Goal: Task Accomplishment & Management: Use online tool/utility

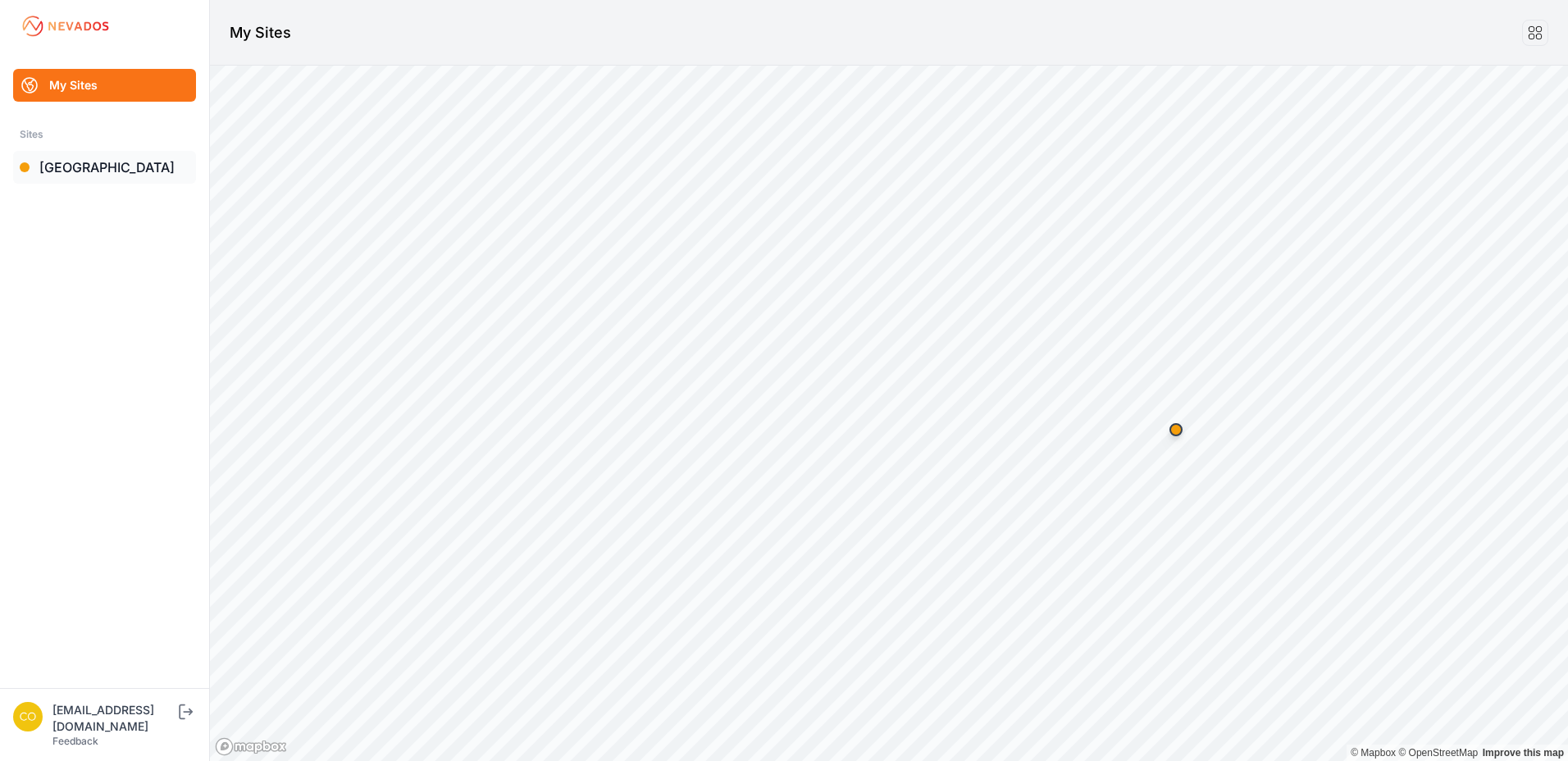
click at [102, 167] on link "[GEOGRAPHIC_DATA]" at bounding box center [104, 168] width 183 height 33
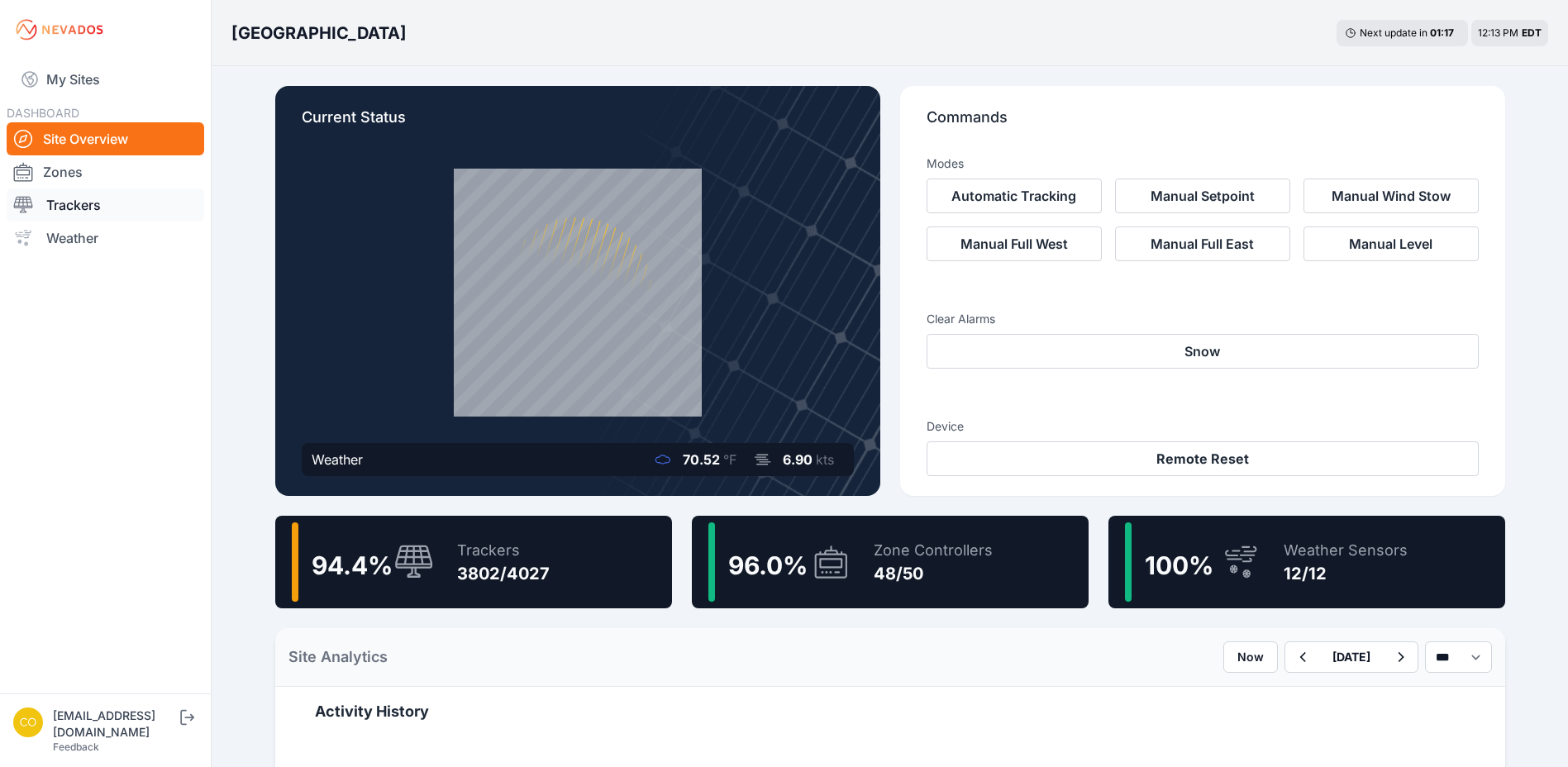
click at [76, 205] on link "Trackers" at bounding box center [105, 205] width 197 height 33
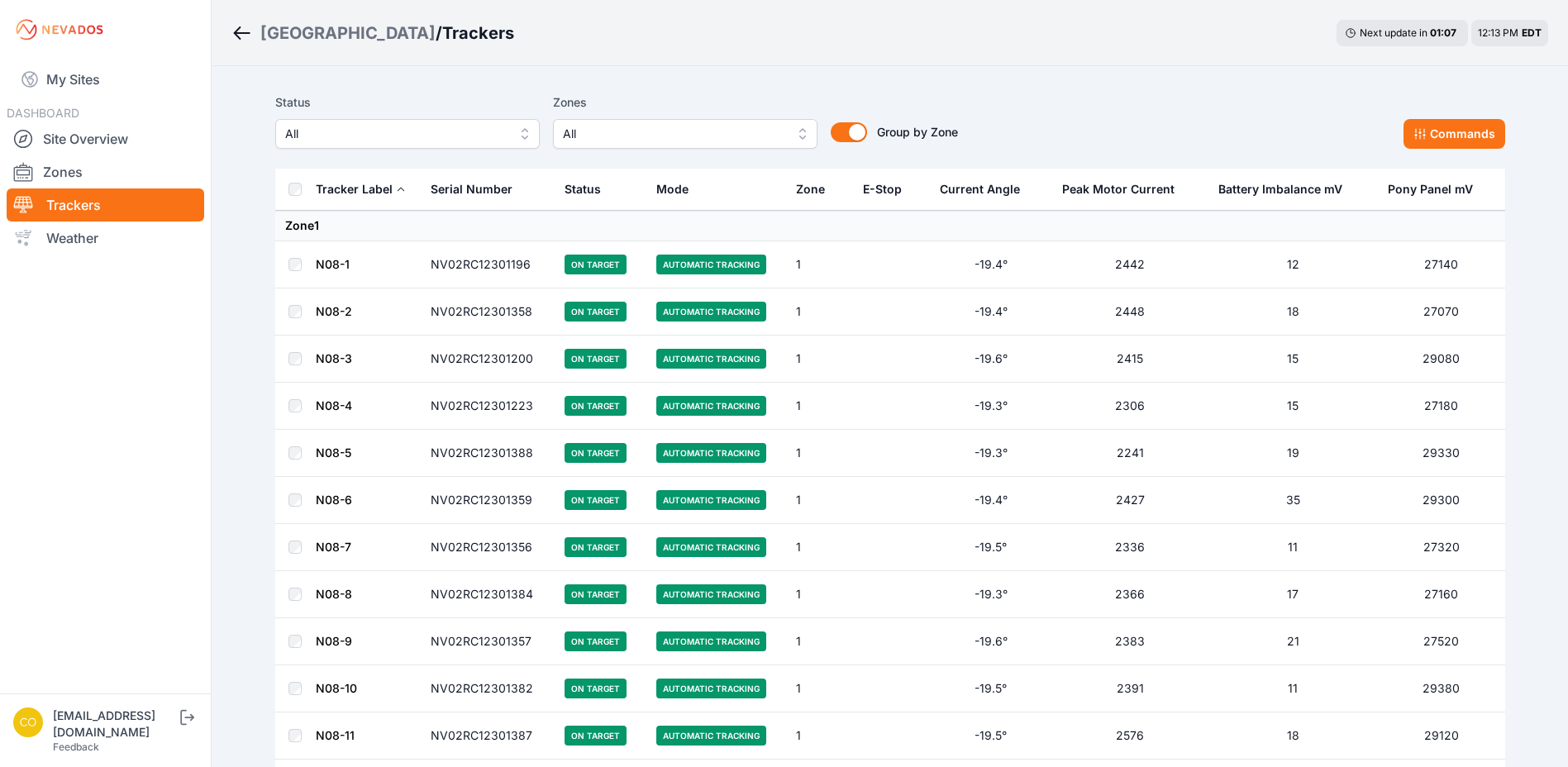
click at [766, 144] on button "All" at bounding box center [685, 134] width 265 height 30
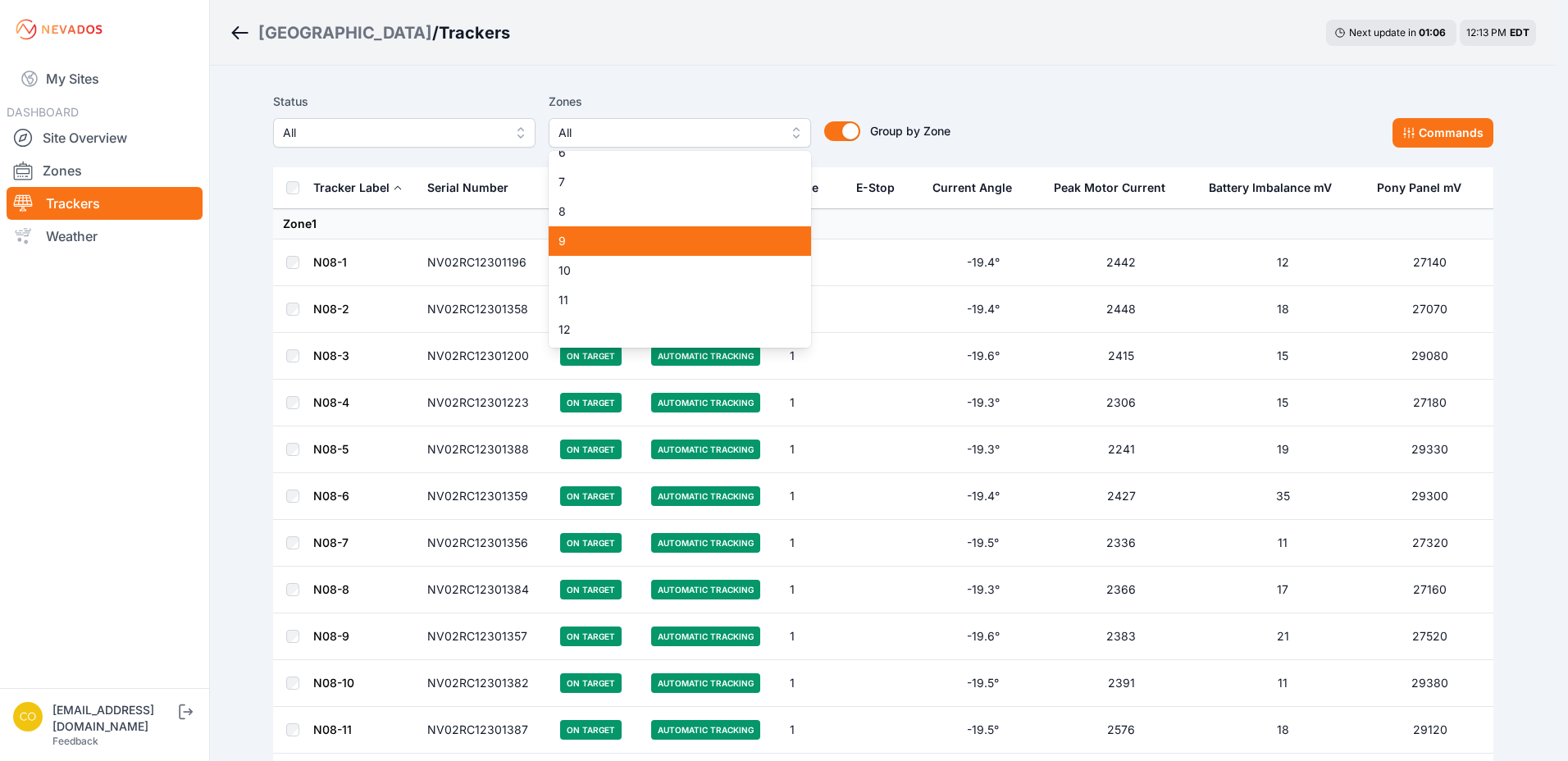
scroll to position [246, 0]
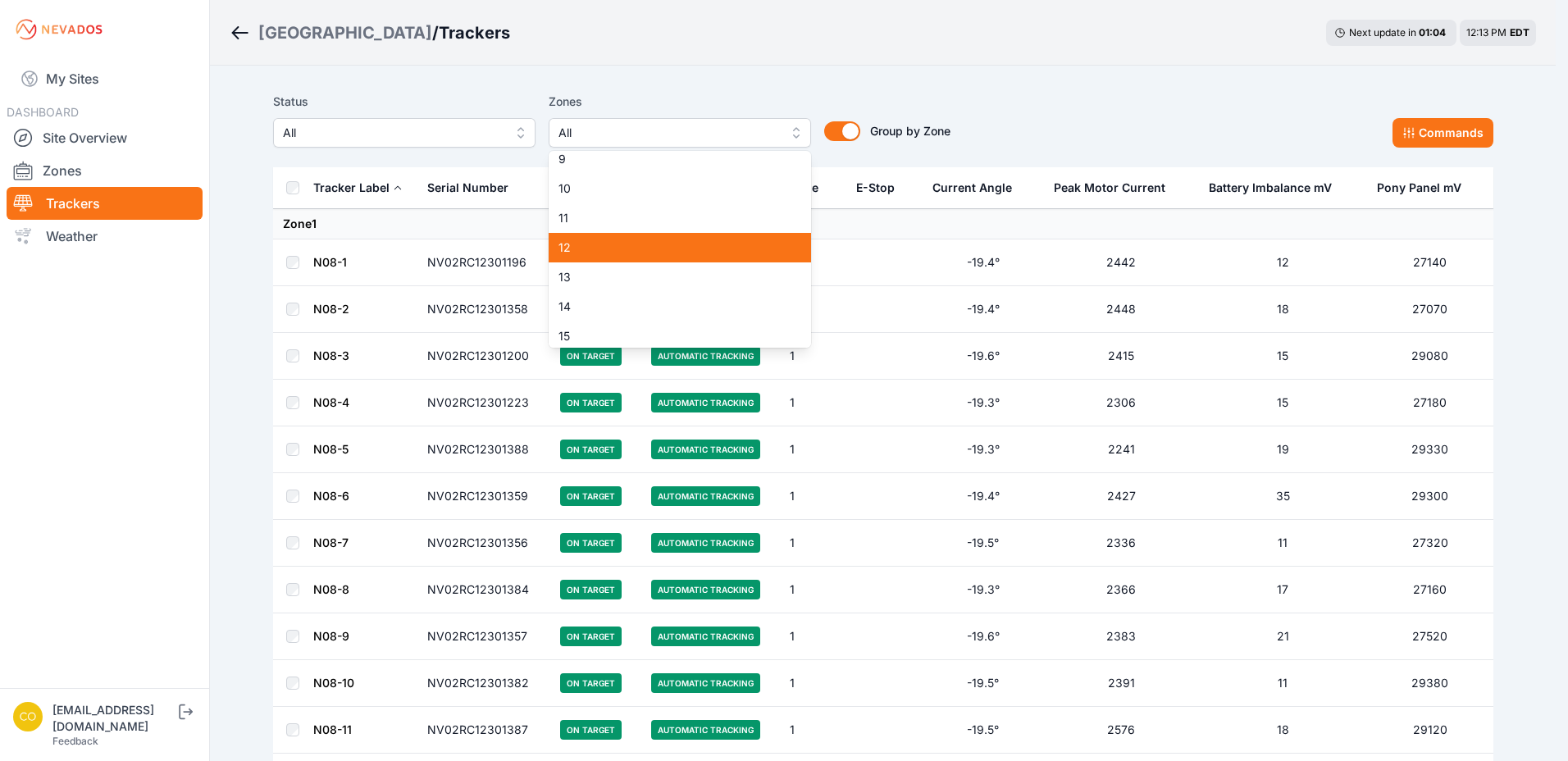
click at [660, 245] on span "12" at bounding box center [670, 247] width 224 height 17
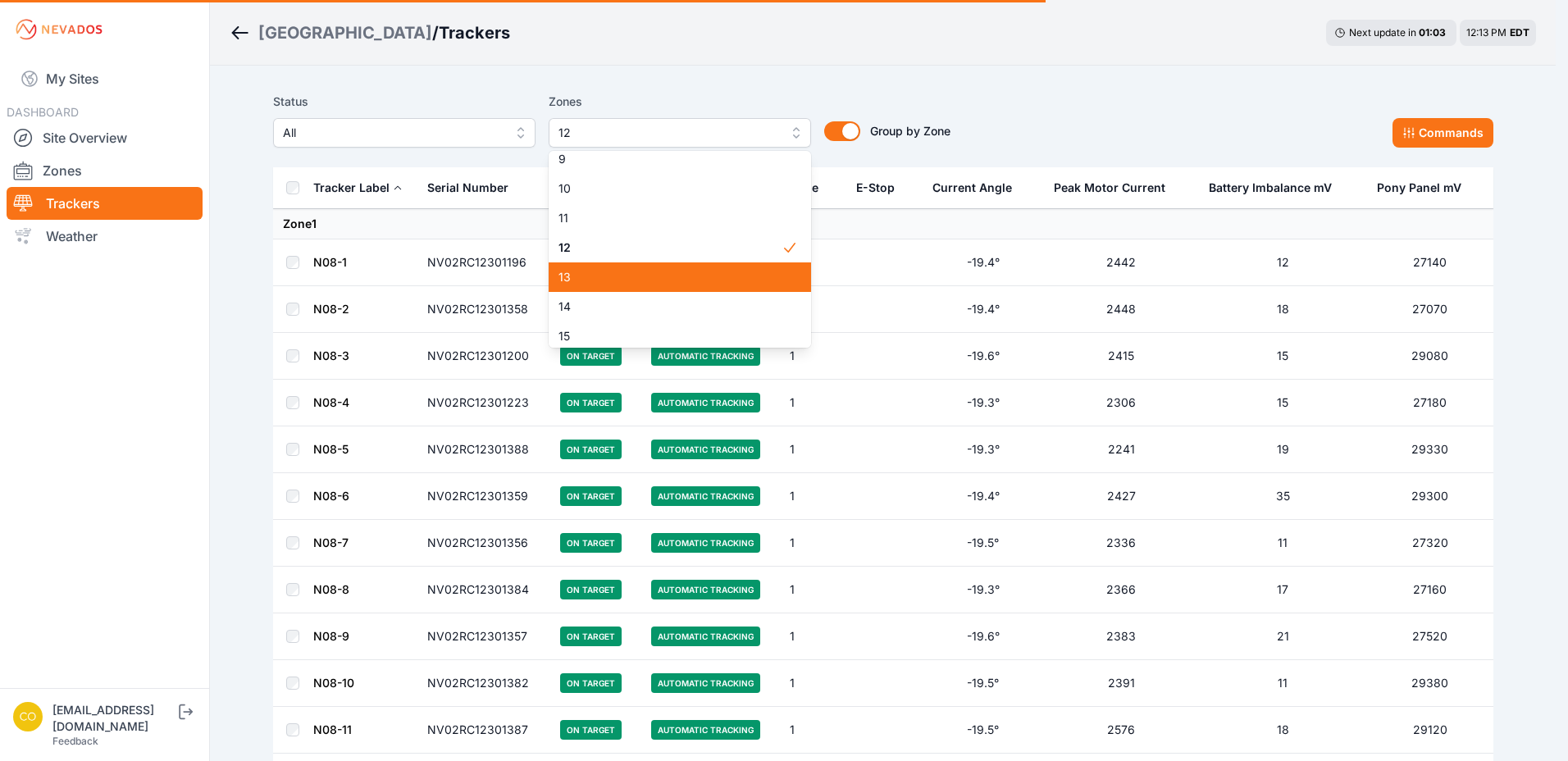
click at [635, 273] on span "13" at bounding box center [670, 277] width 224 height 17
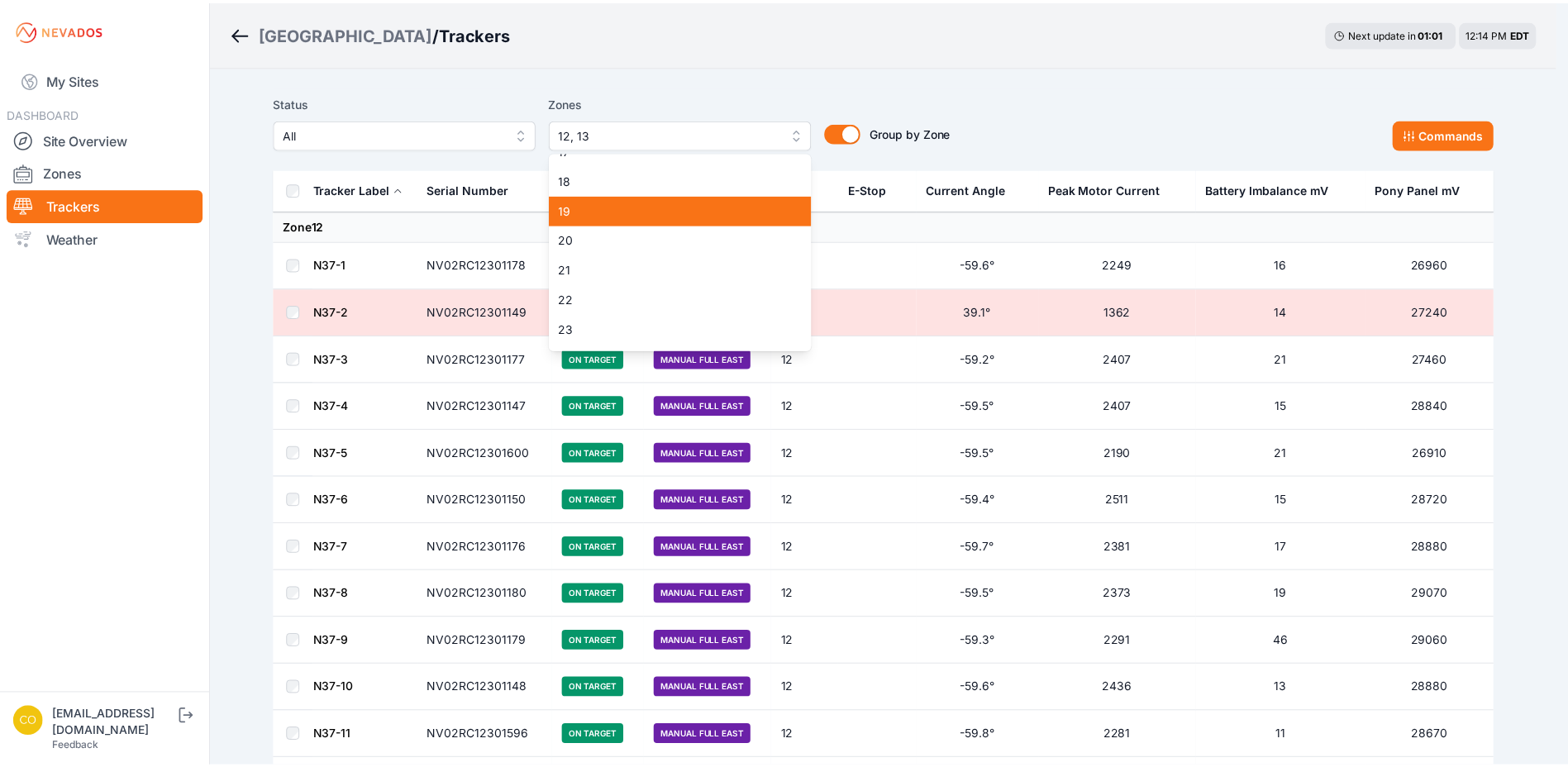
scroll to position [414, 0]
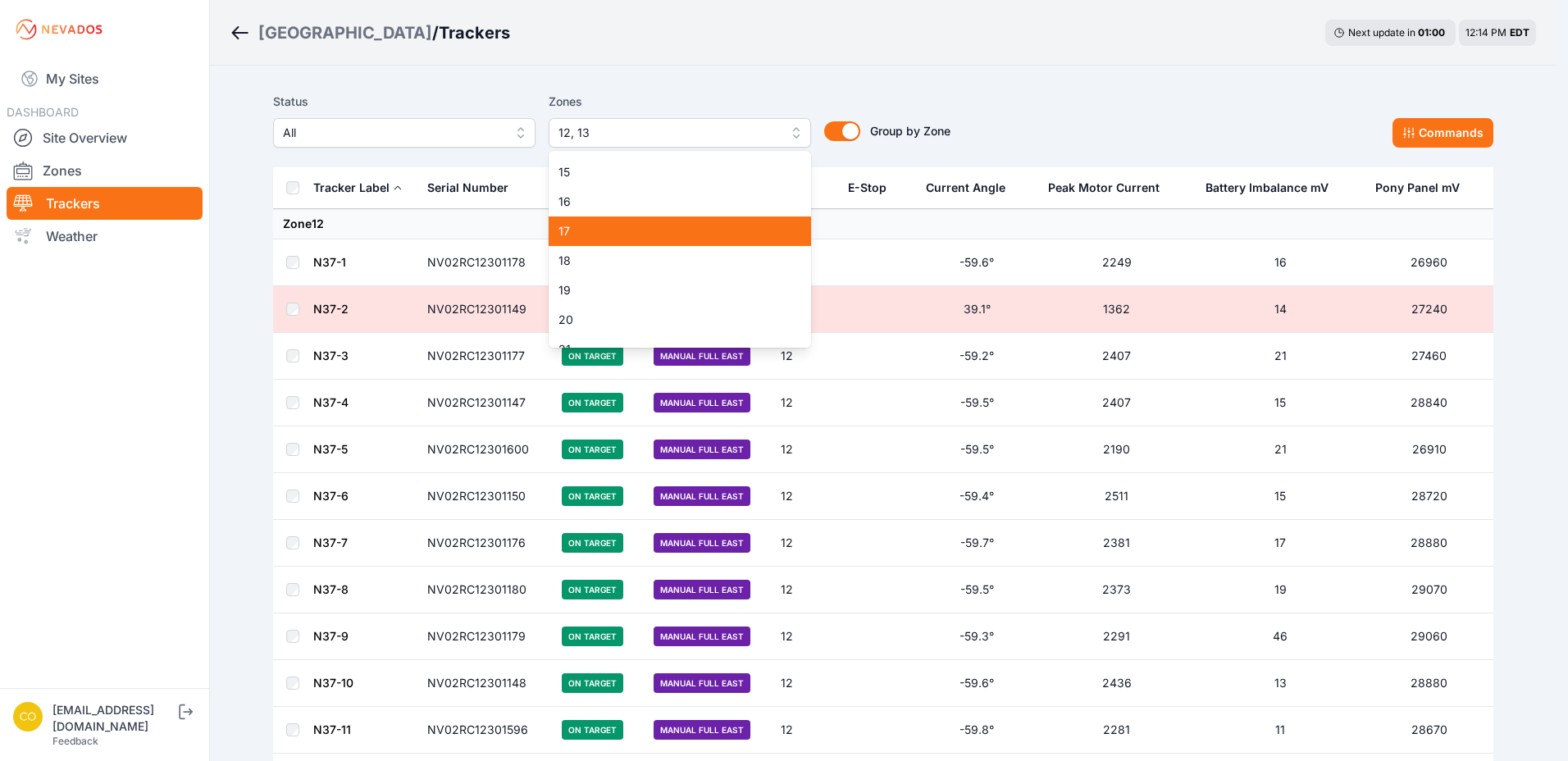
click at [620, 238] on span "17" at bounding box center [670, 231] width 224 height 17
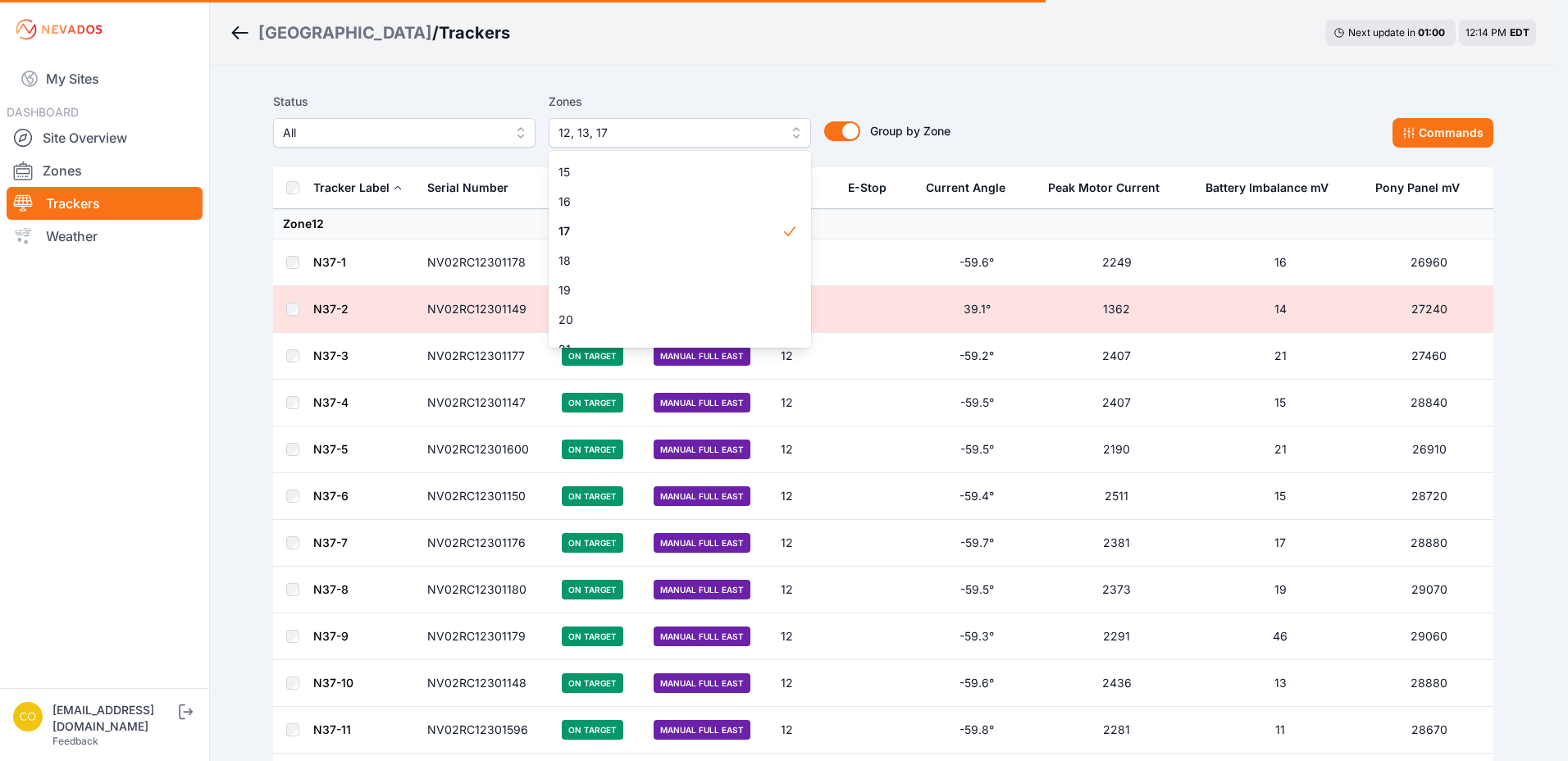
click at [1013, 95] on div "Status All Zones 12, 13, 17 1 2 3 4 5 6 7 8 9 10 11 12 13 14 15 16 17 18 19 20 …" at bounding box center [883, 120] width 1220 height 56
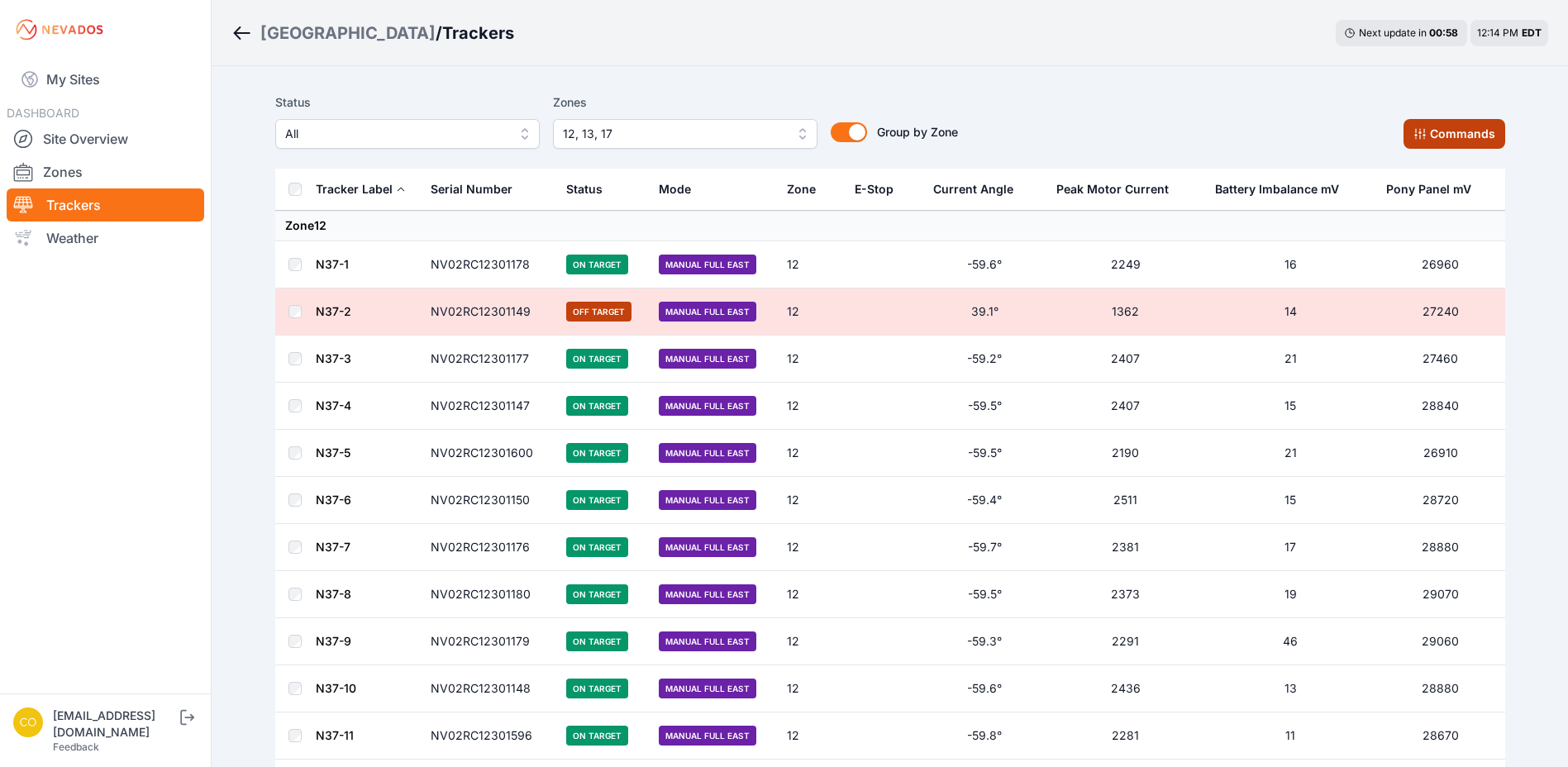
click at [1448, 126] on button "Commands" at bounding box center [1454, 134] width 102 height 30
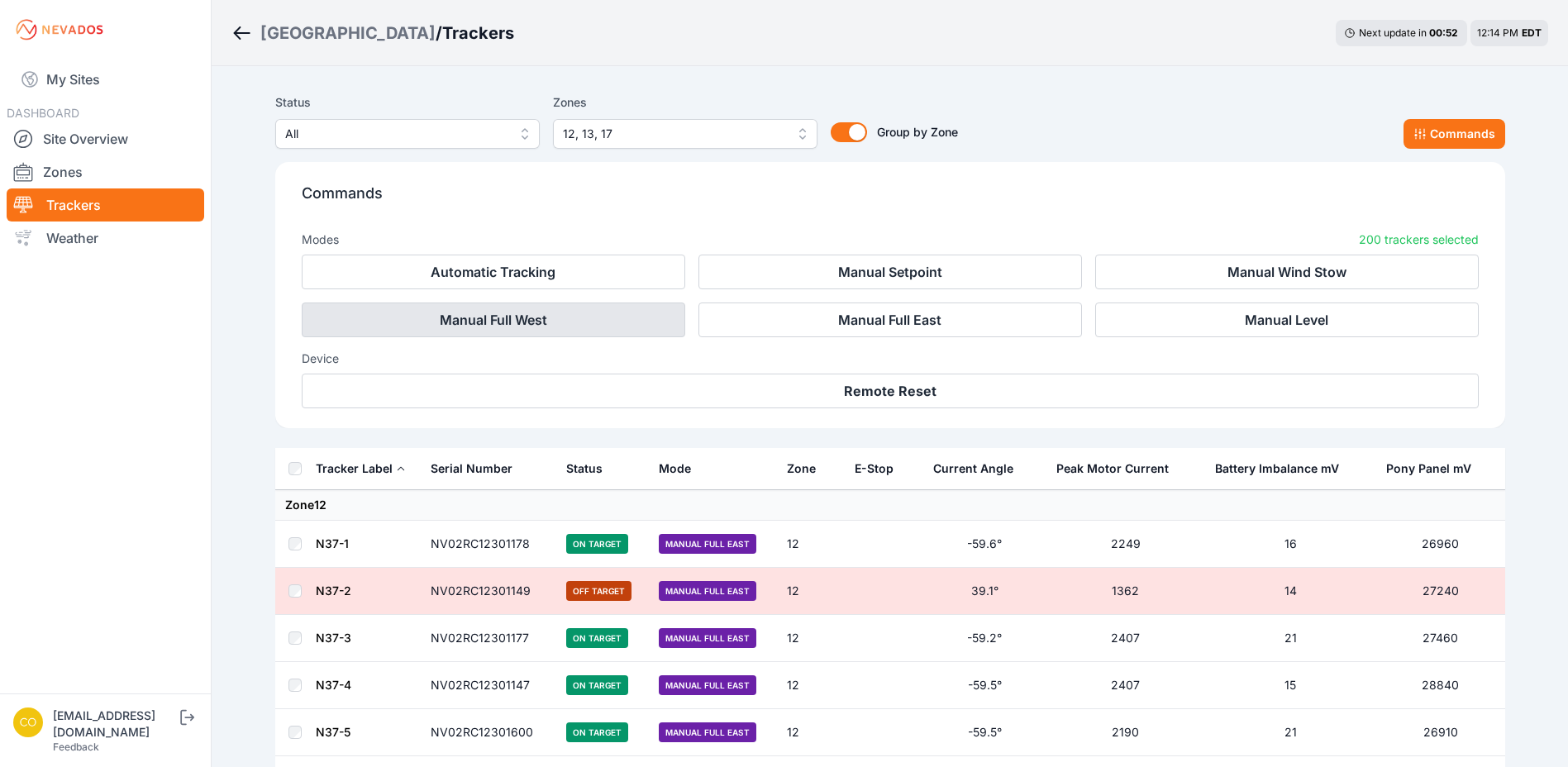
click at [537, 324] on button "Manual Full West" at bounding box center [493, 320] width 384 height 35
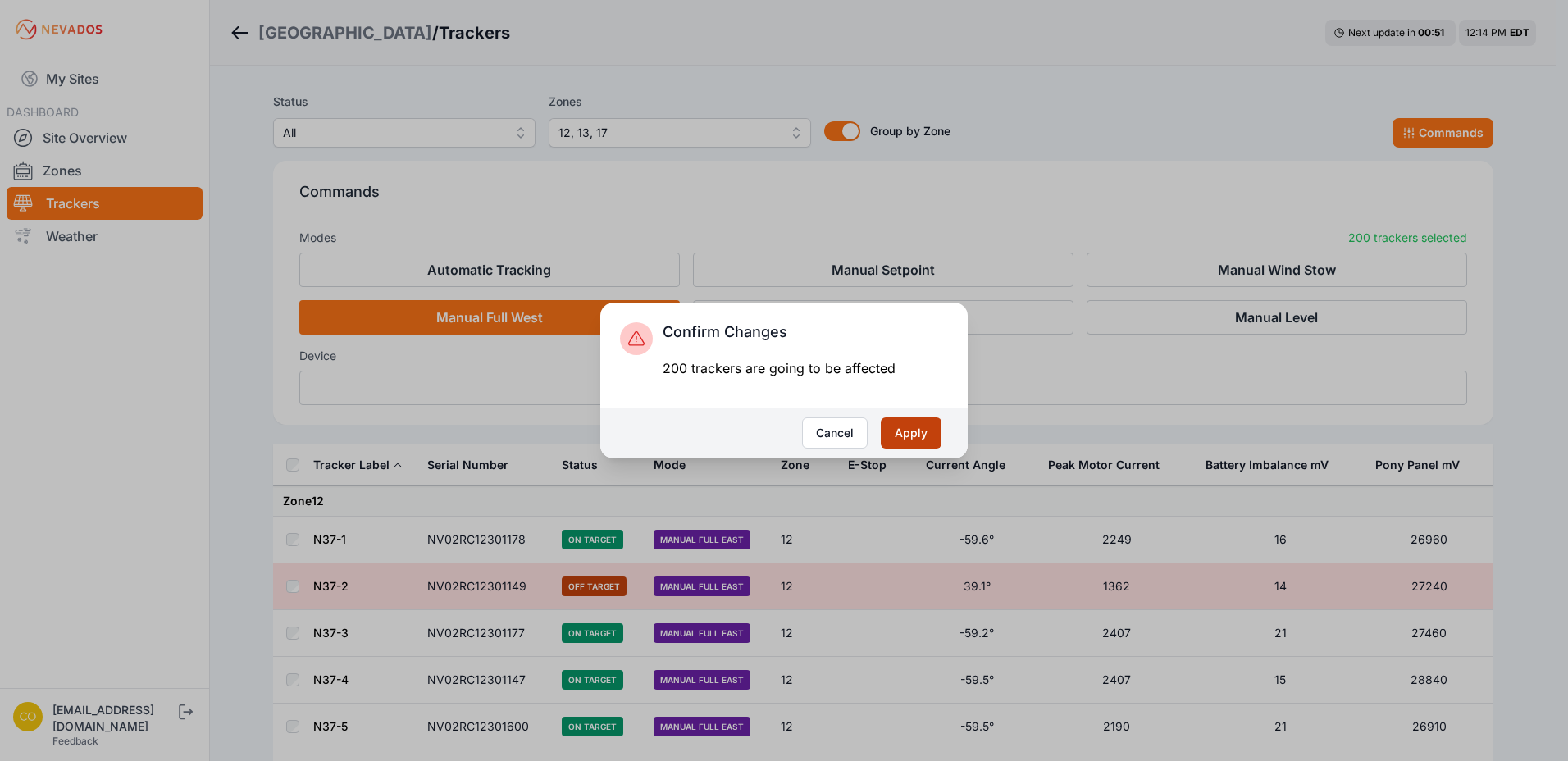
click at [907, 428] on button "Apply" at bounding box center [911, 433] width 61 height 31
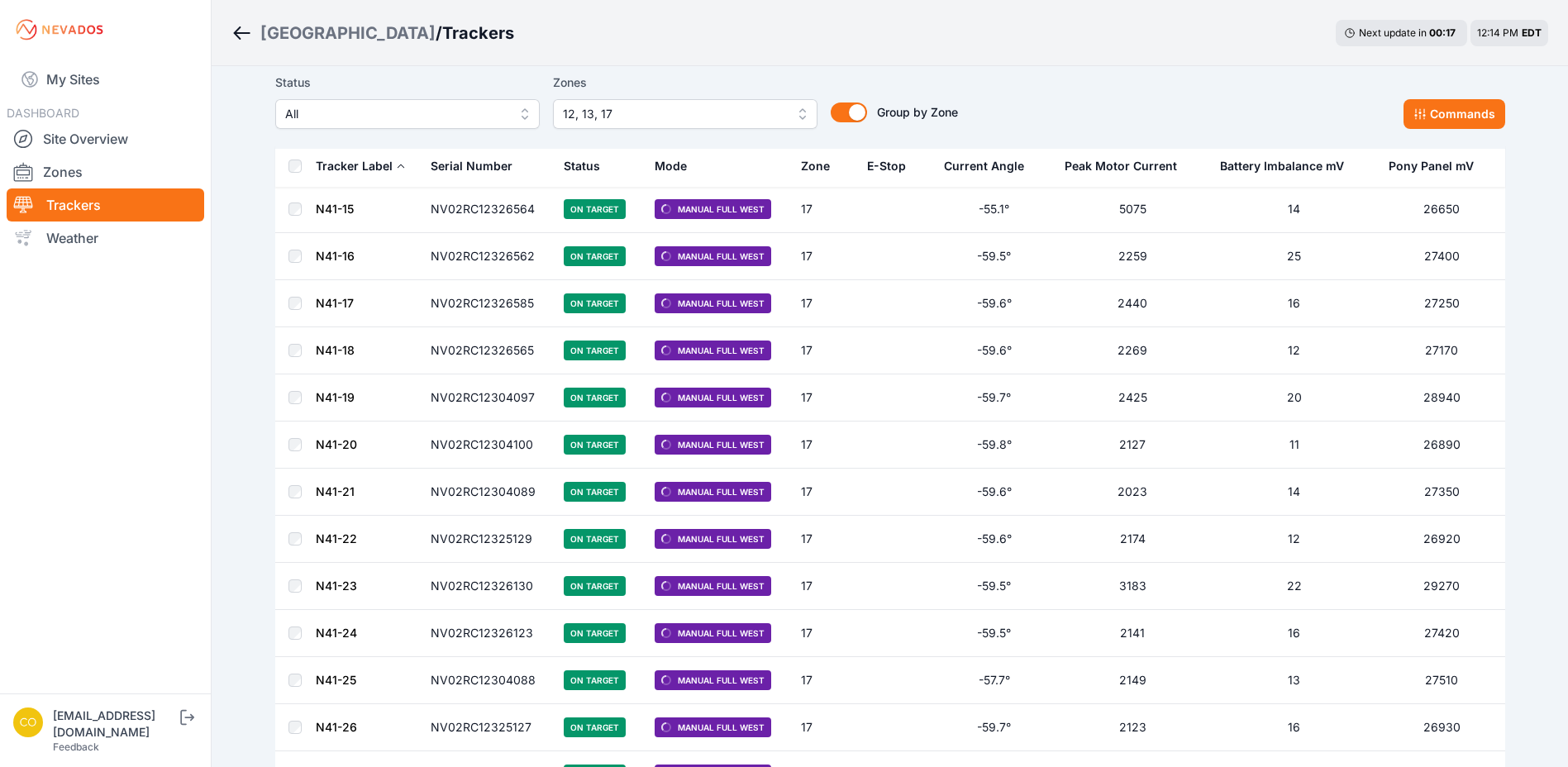
scroll to position [9149, 0]
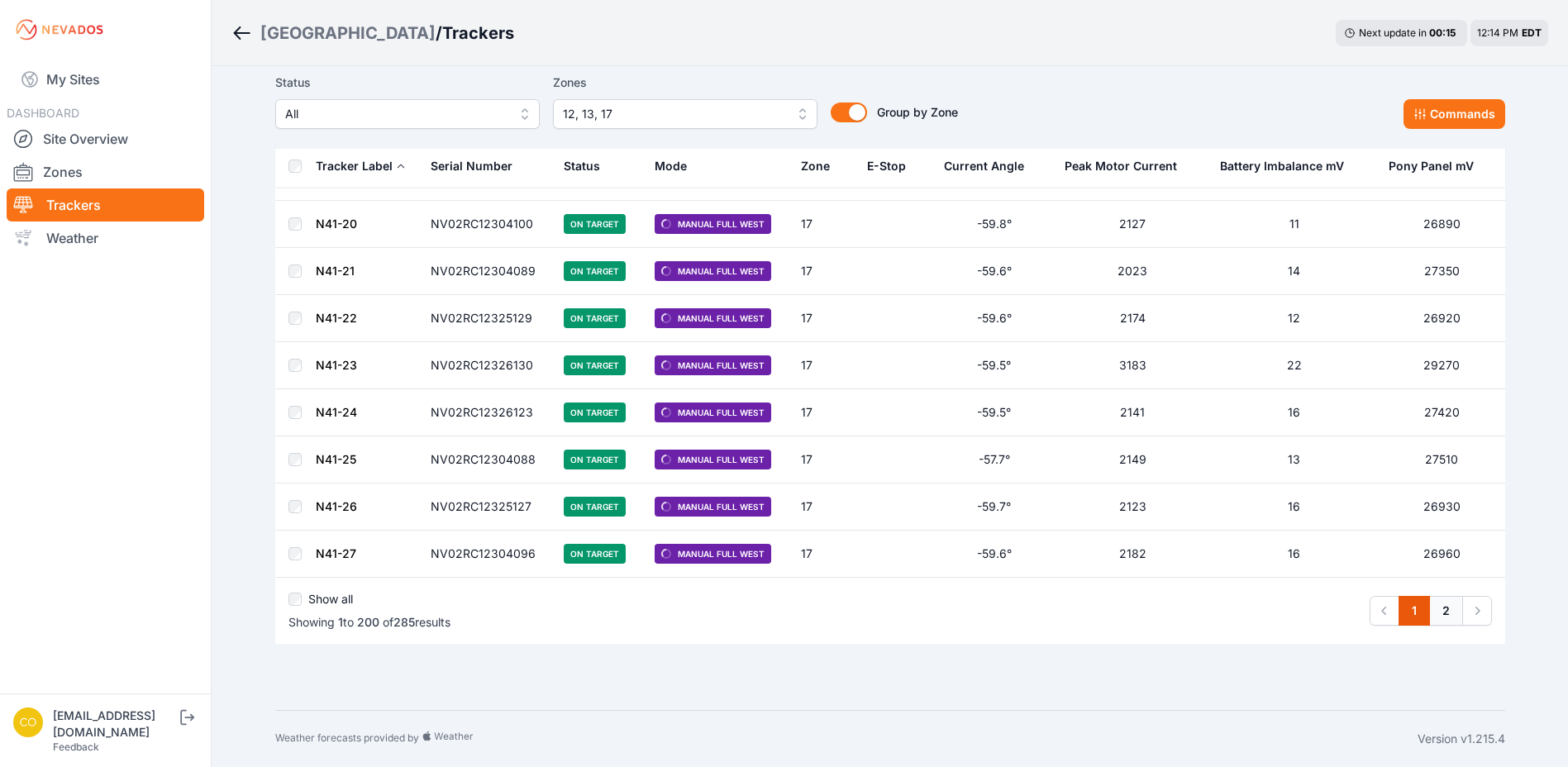
click at [1444, 612] on link "2" at bounding box center [1446, 611] width 34 height 30
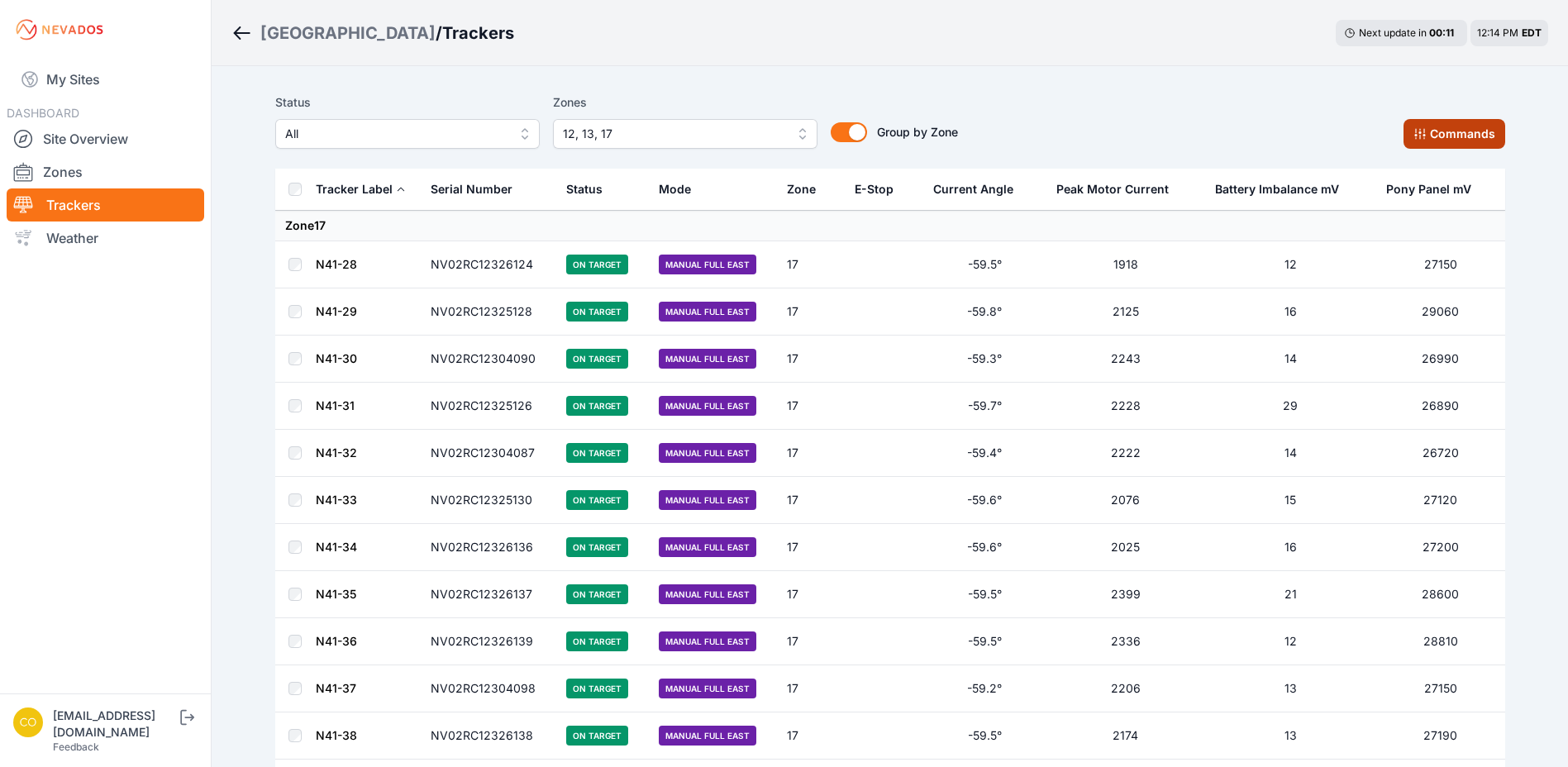
click at [1467, 139] on button "Commands" at bounding box center [1454, 134] width 102 height 30
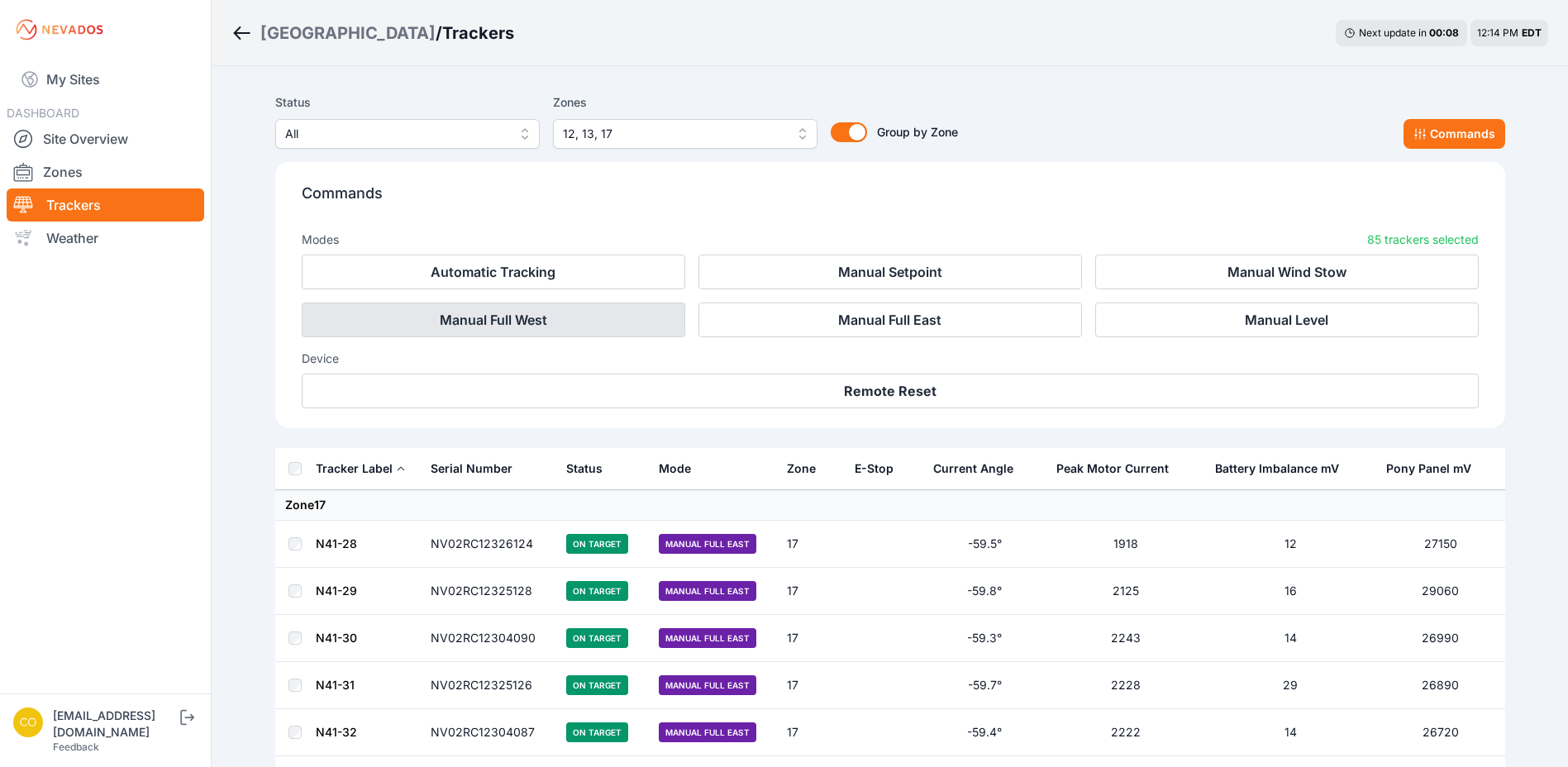
click at [501, 327] on button "Manual Full West" at bounding box center [493, 320] width 384 height 35
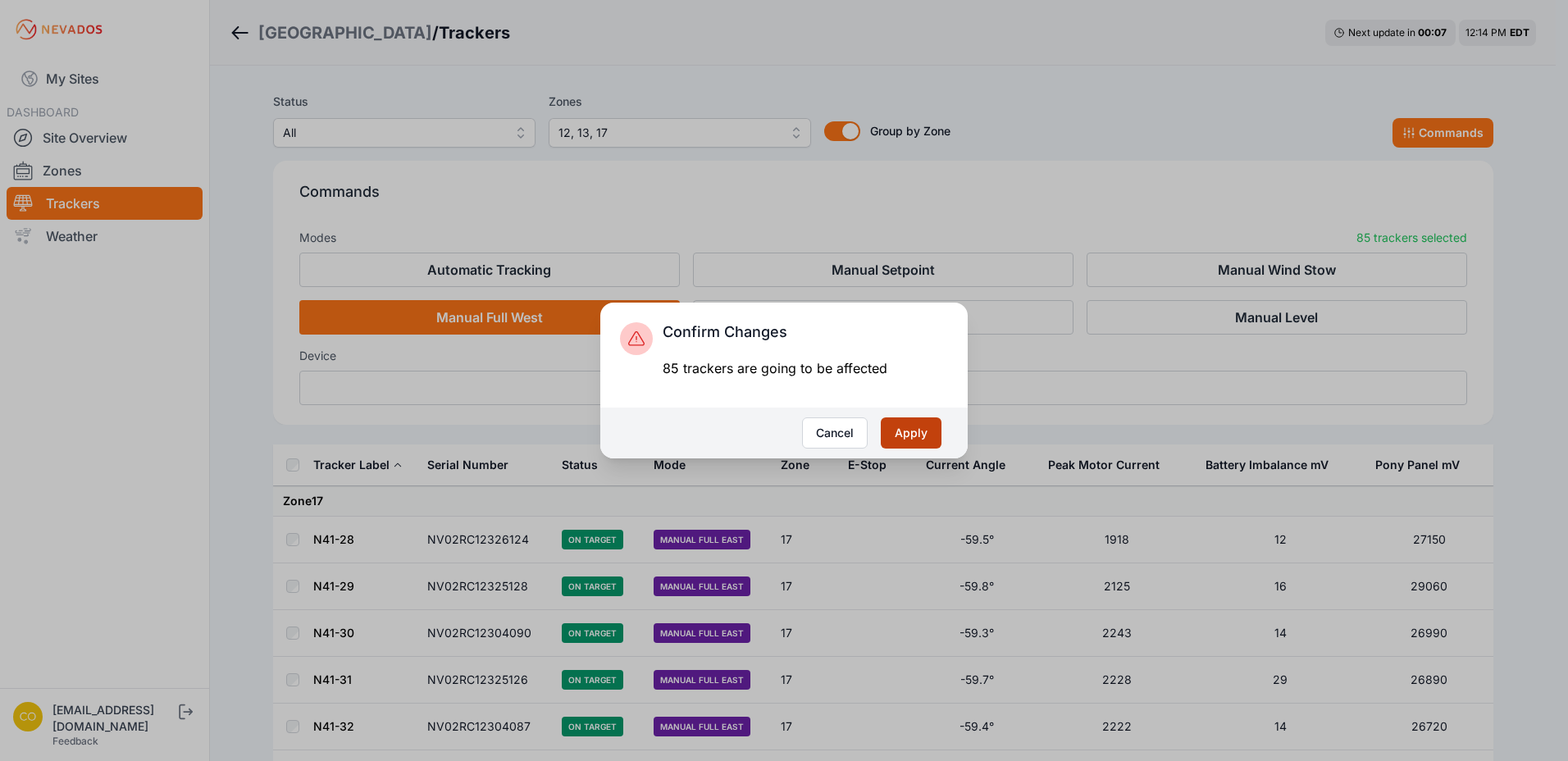
click at [923, 437] on button "Apply" at bounding box center [911, 433] width 61 height 31
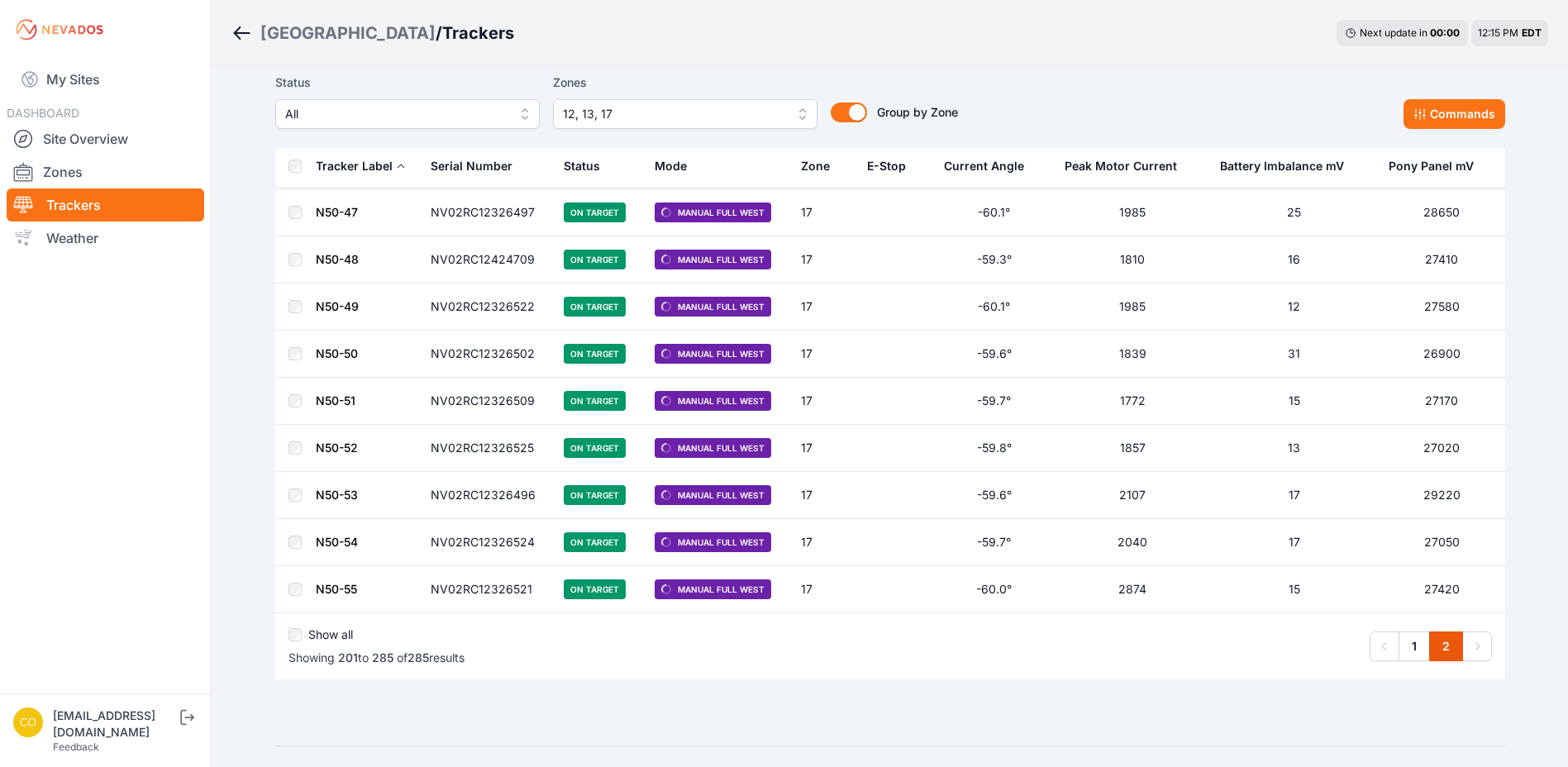
scroll to position [3668, 0]
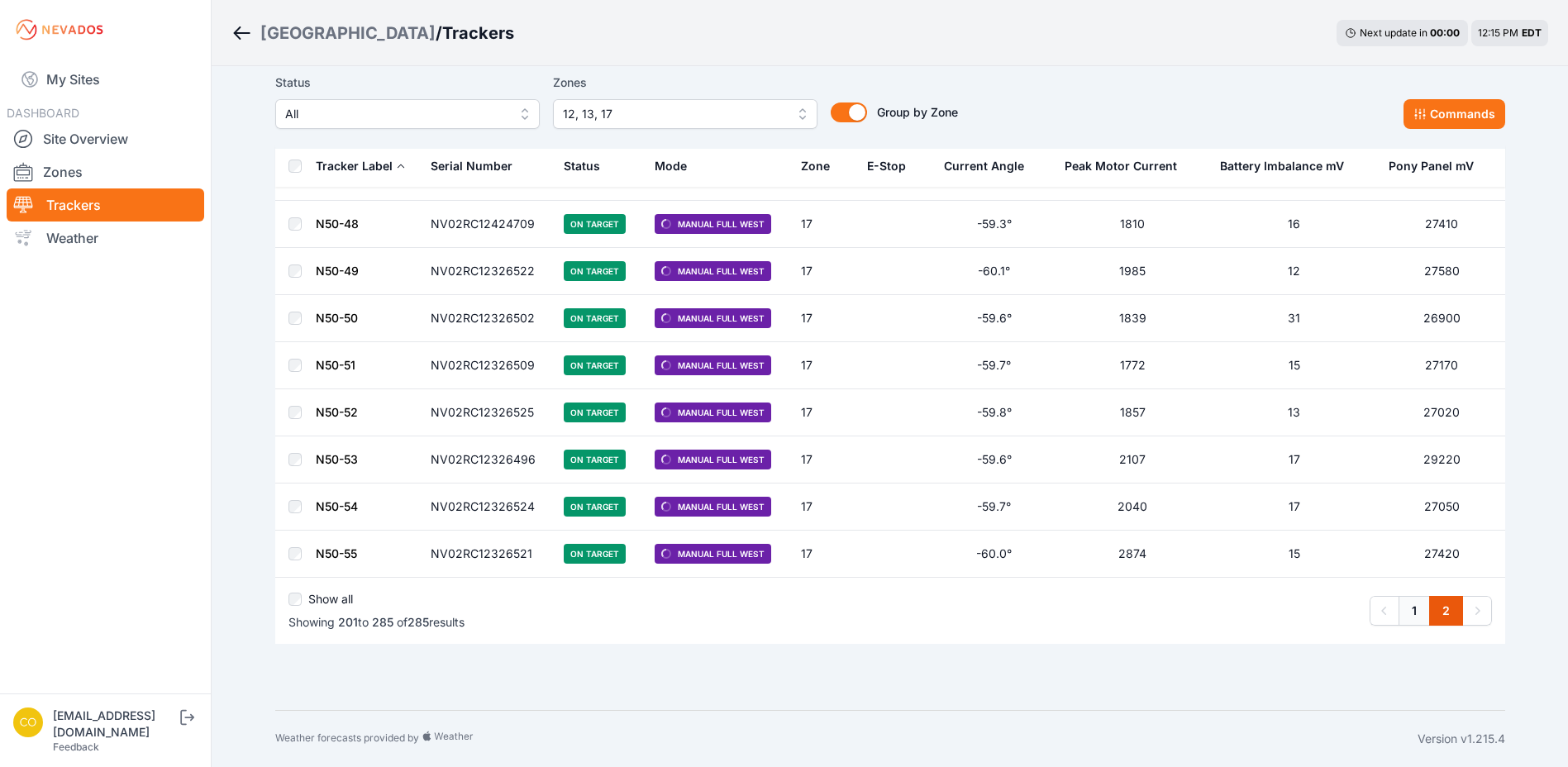
click at [1421, 619] on link "1" at bounding box center [1415, 611] width 32 height 30
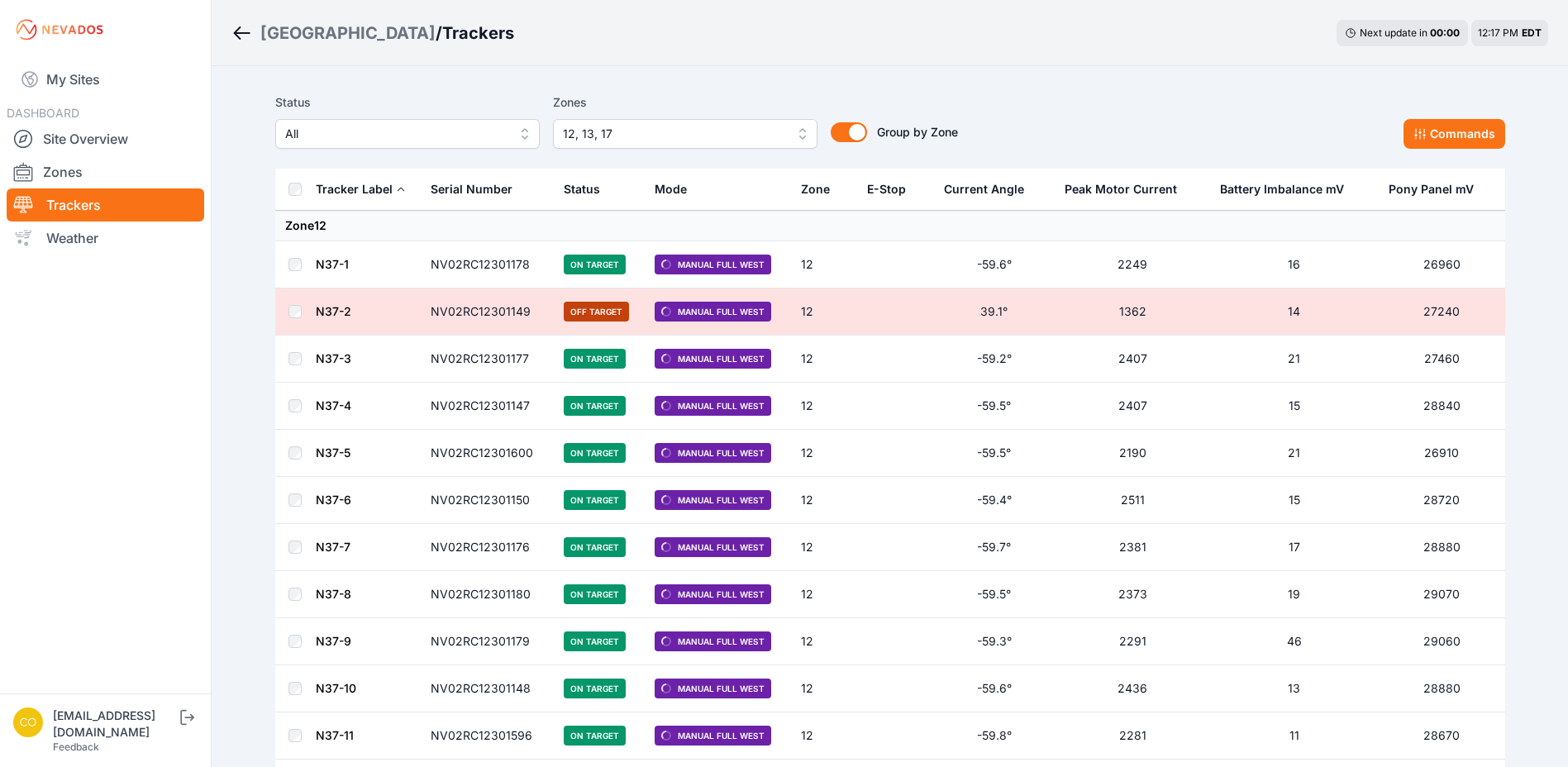
click at [1096, 103] on div "Status All Zones 12, 13, 17 Group by Zone Group by Zone Commands" at bounding box center [890, 121] width 1230 height 56
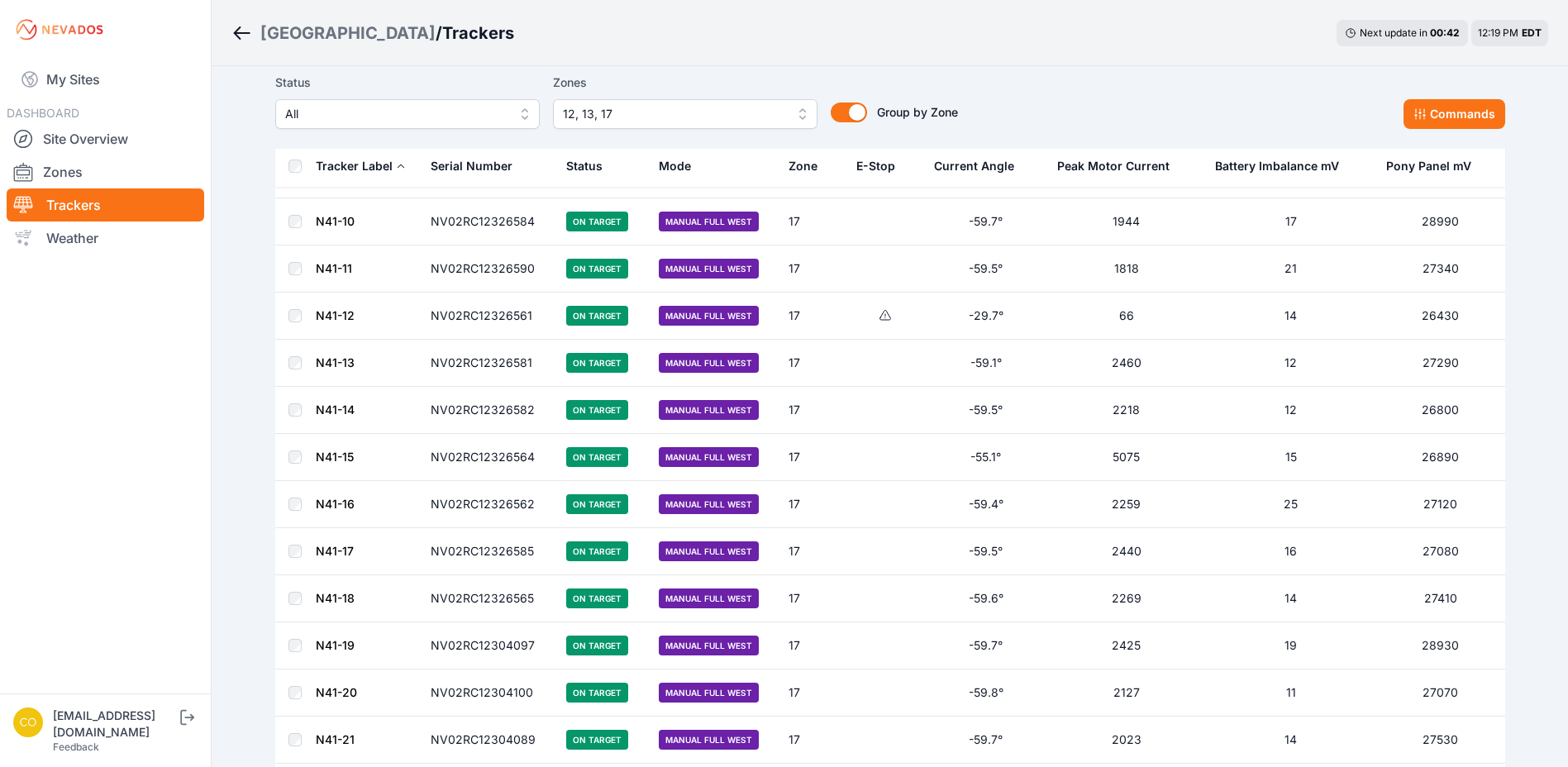
scroll to position [9149, 0]
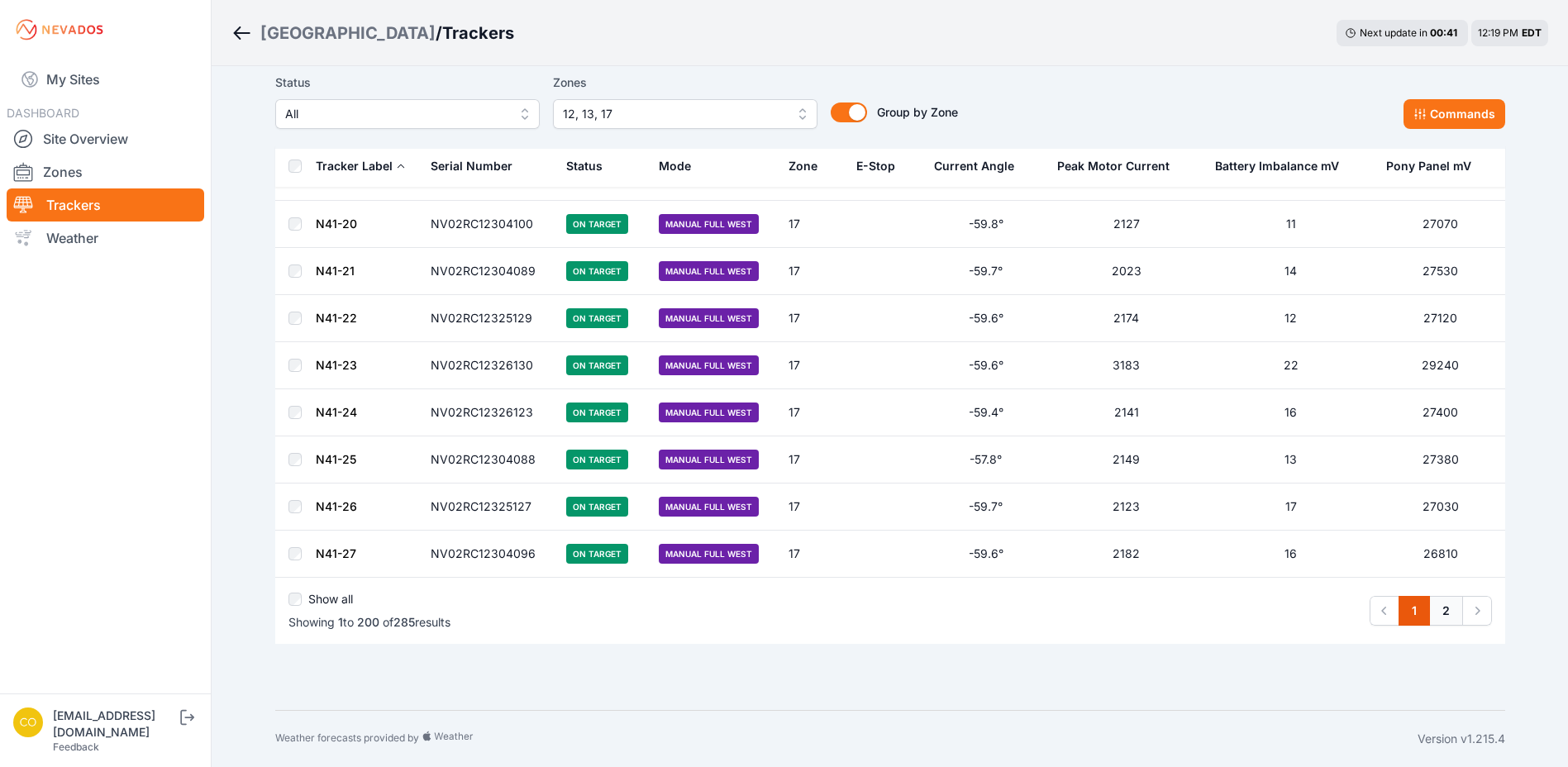
click at [1449, 610] on link "2" at bounding box center [1446, 611] width 34 height 30
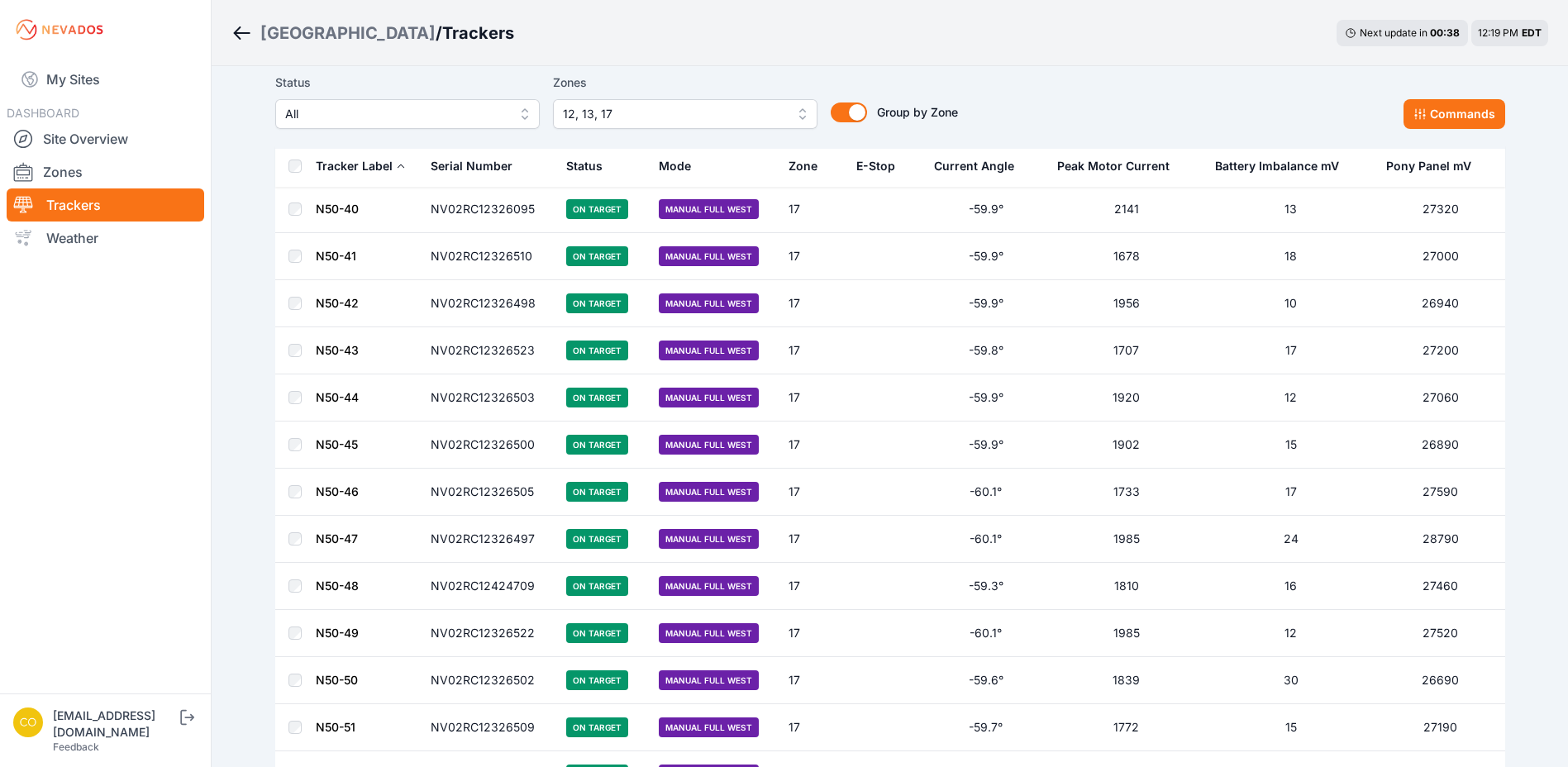
scroll to position [3668, 0]
